Goal: Task Accomplishment & Management: Manage account settings

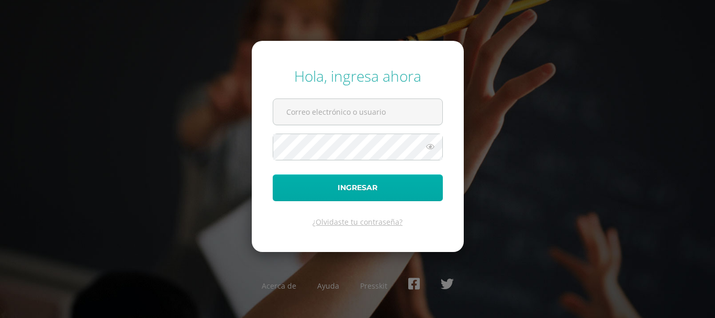
type input "[EMAIL_ADDRESS][DOMAIN_NAME]"
click at [336, 184] on button "Ingresar" at bounding box center [358, 187] width 170 height 27
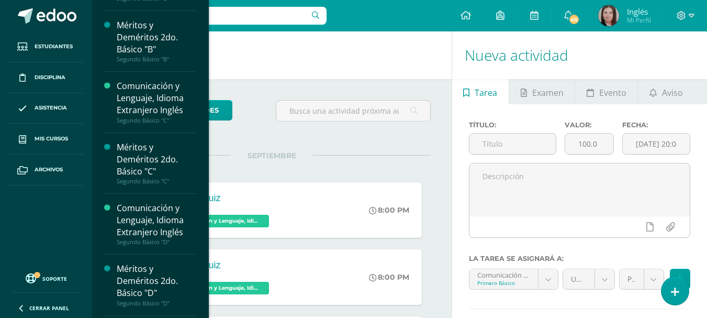
scroll to position [955, 0]
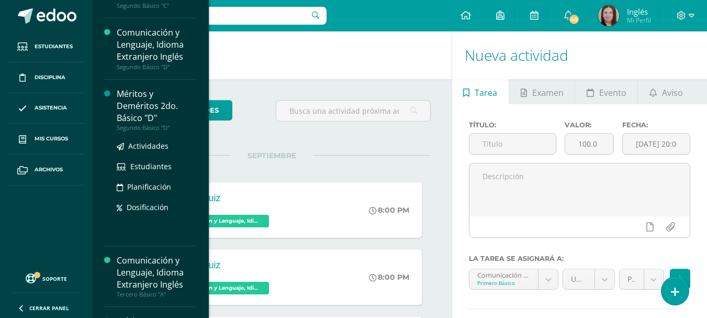
click at [155, 128] on div "Segundo Básico "D"" at bounding box center [157, 127] width 80 height 7
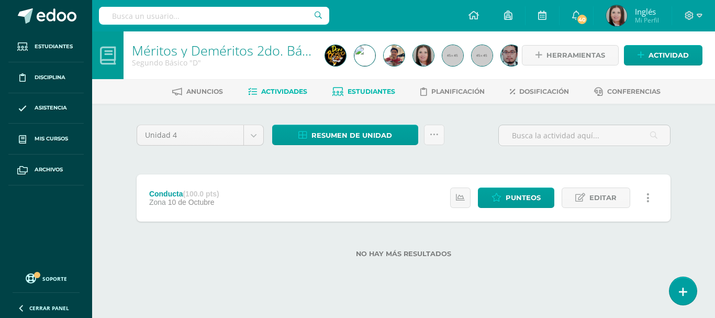
click at [365, 87] on span "Estudiantes" at bounding box center [371, 91] width 48 height 8
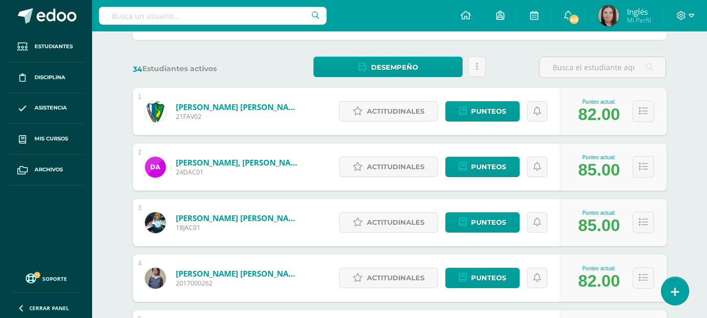
scroll to position [209, 0]
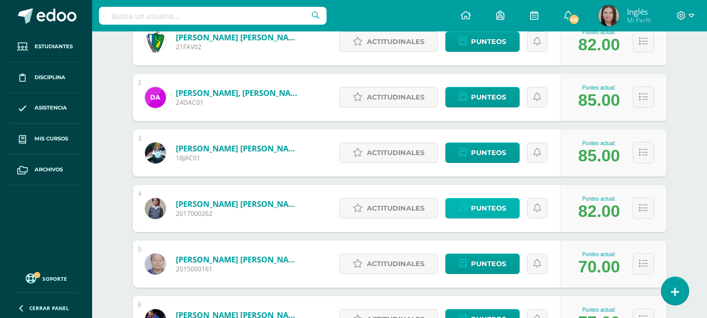
click at [489, 211] on span "Punteos" at bounding box center [488, 207] width 35 height 19
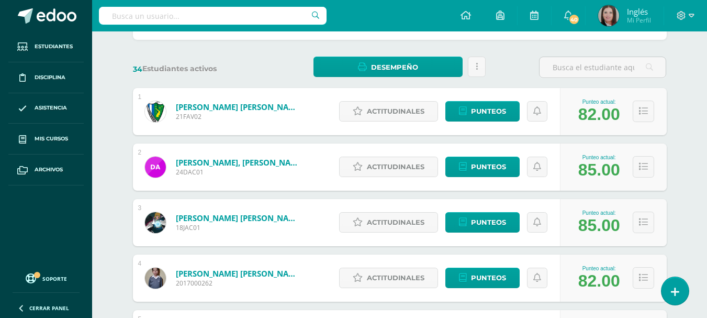
scroll to position [209, 0]
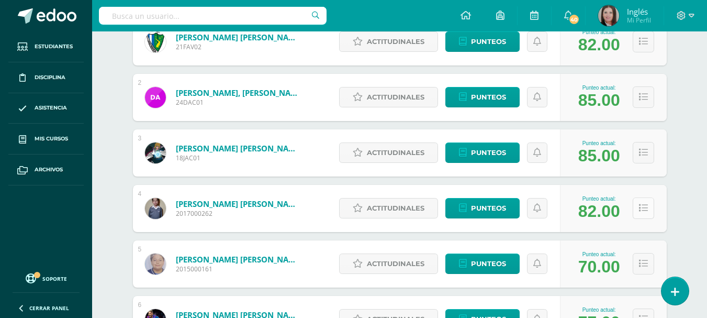
click at [647, 207] on button at bounding box center [643, 207] width 21 height 21
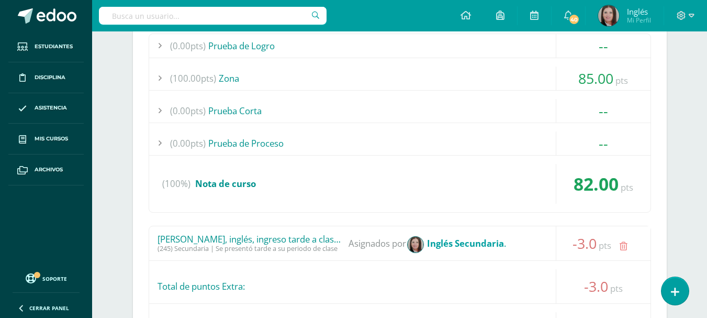
scroll to position [349, 0]
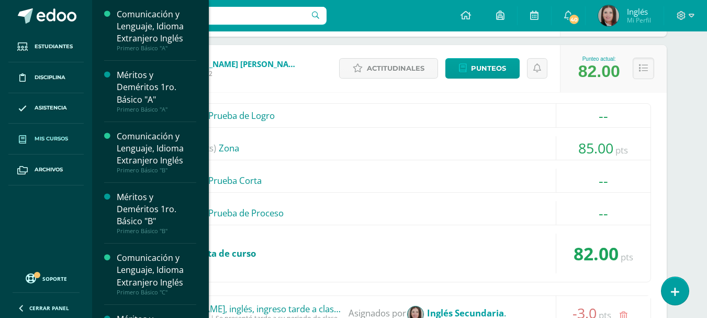
click at [39, 143] on link "Mis cursos" at bounding box center [45, 138] width 75 height 31
